Goal: Contribute content

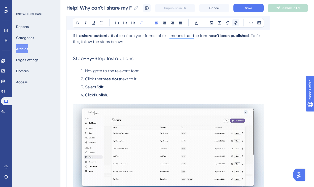
scroll to position [70, 0]
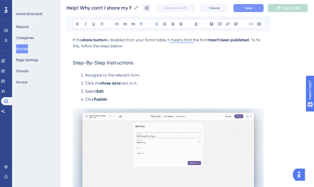
click at [244, 9] on button "Save" at bounding box center [248, 8] width 30 height 8
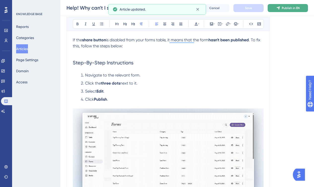
click at [287, 7] on span "Publish in EN" at bounding box center [291, 8] width 18 height 4
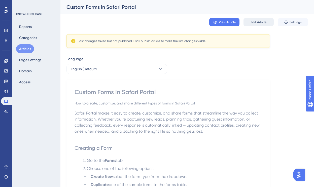
click at [254, 21] on span "Edit Article" at bounding box center [259, 22] width 16 height 4
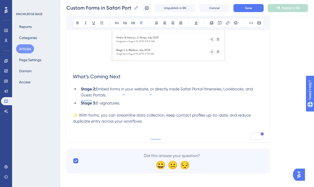
scroll to position [1014, 0]
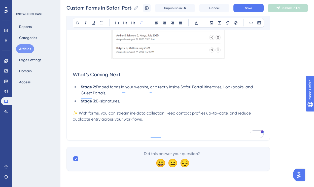
click at [249, 3] on div "Custom Forms in Safari Portal Custom Forms in Safari Portal Unpublish in EN Can…" at bounding box center [186, 8] width 253 height 16
click at [249, 6] on span "Save" at bounding box center [248, 8] width 7 height 4
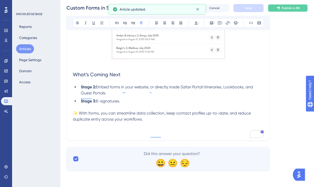
click at [283, 6] on span "Publish in EN" at bounding box center [291, 8] width 18 height 4
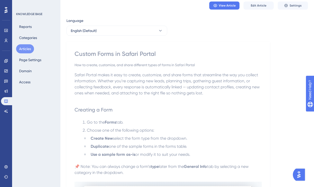
scroll to position [0, 0]
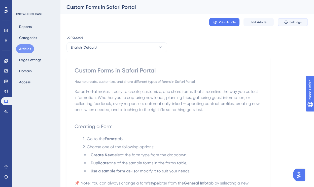
click at [290, 22] on span "Settings" at bounding box center [295, 22] width 12 height 4
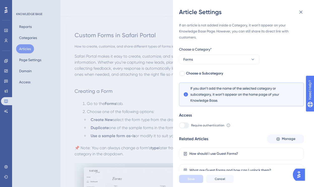
scroll to position [22, 0]
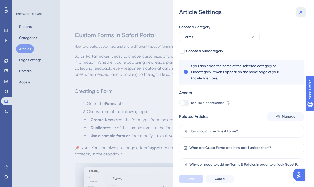
click at [300, 13] on icon at bounding box center [301, 12] width 6 height 6
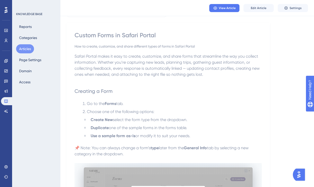
scroll to position [0, 0]
